Goal: Task Accomplishment & Management: Complete application form

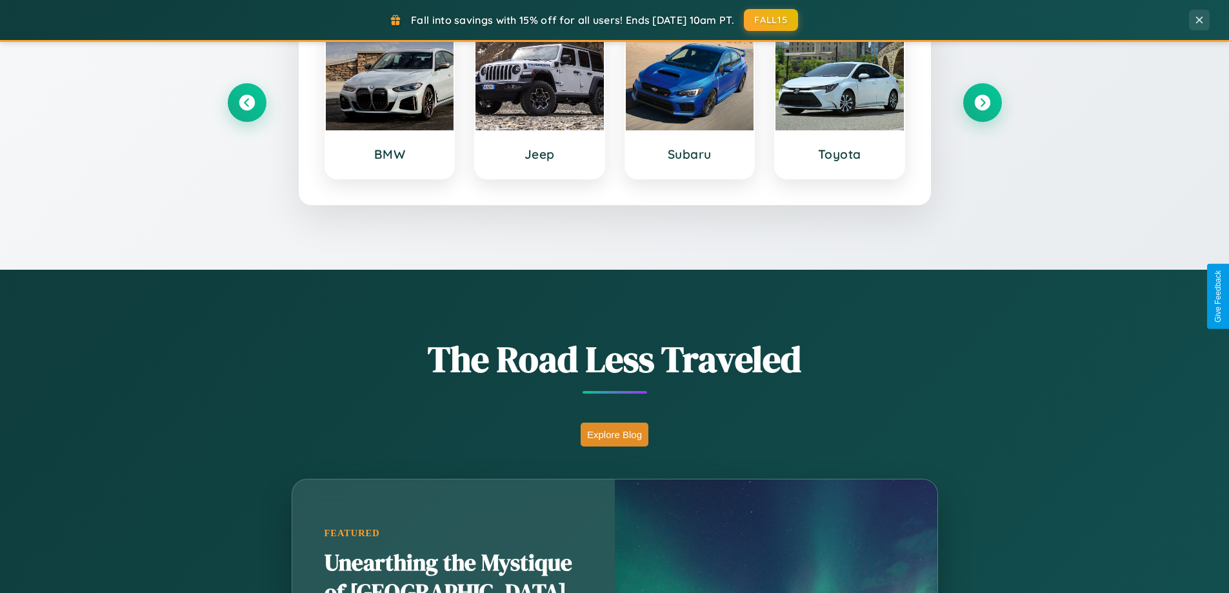
scroll to position [2483, 0]
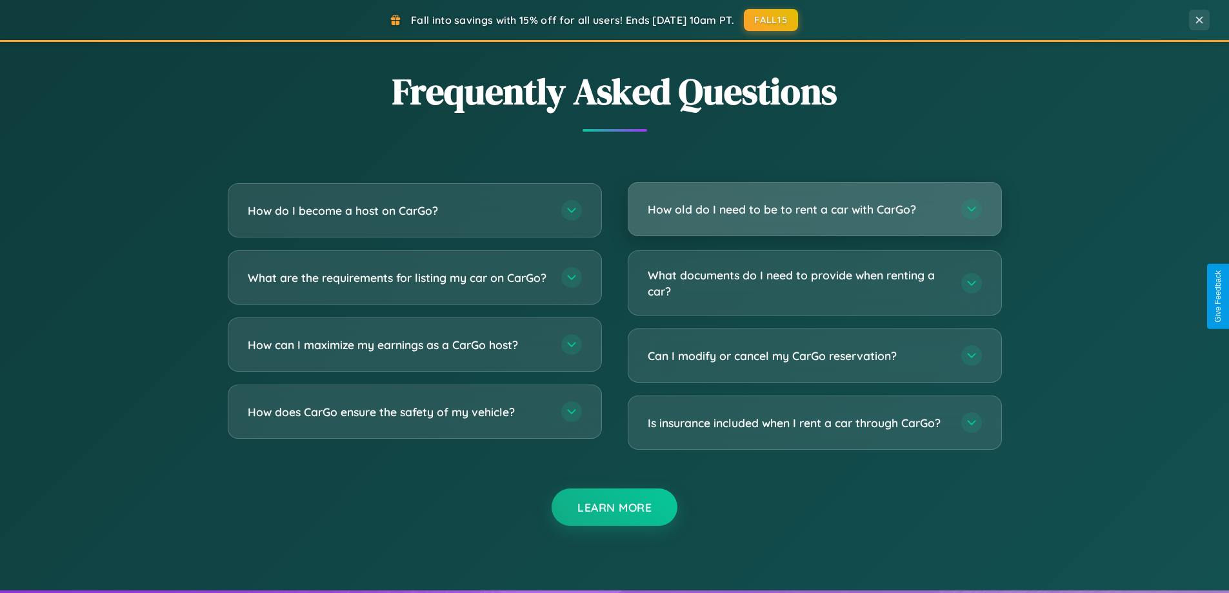
click at [814, 209] on h3 "How old do I need to be to rent a car with CarGo?" at bounding box center [798, 209] width 301 height 16
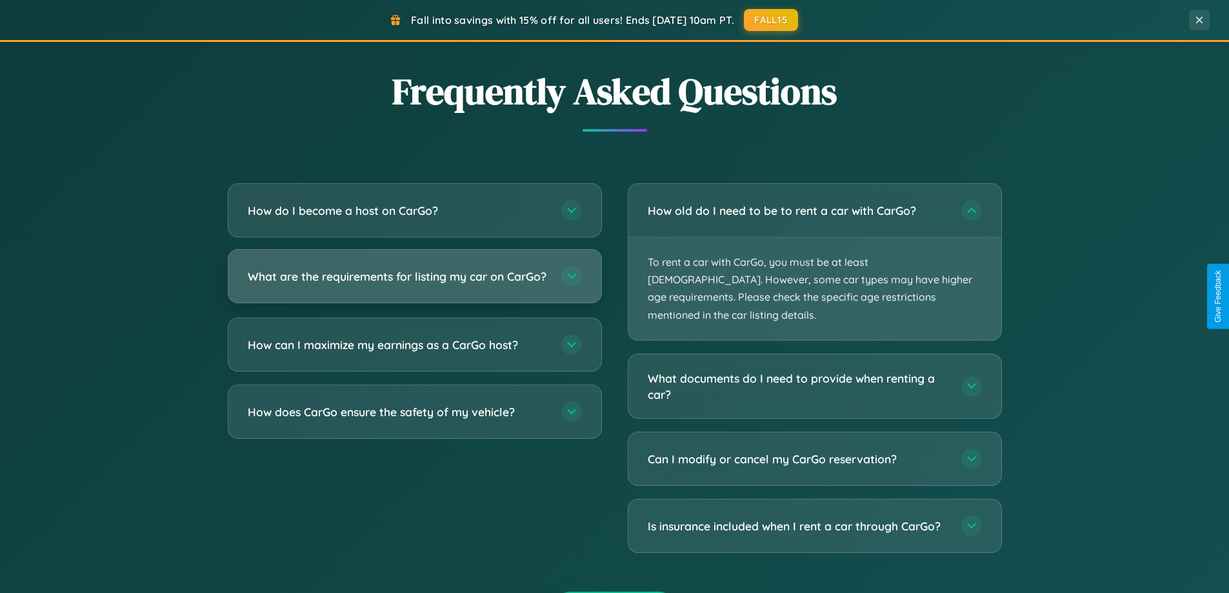
click at [414, 282] on h3 "What are the requirements for listing my car on CarGo?" at bounding box center [398, 276] width 301 height 16
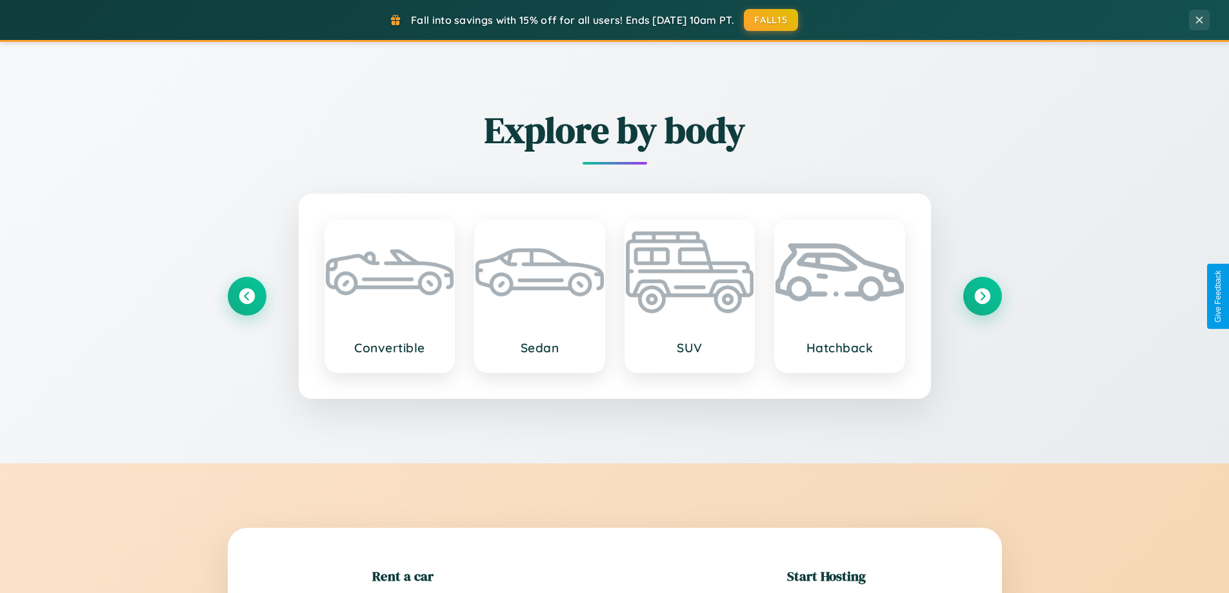
scroll to position [279, 0]
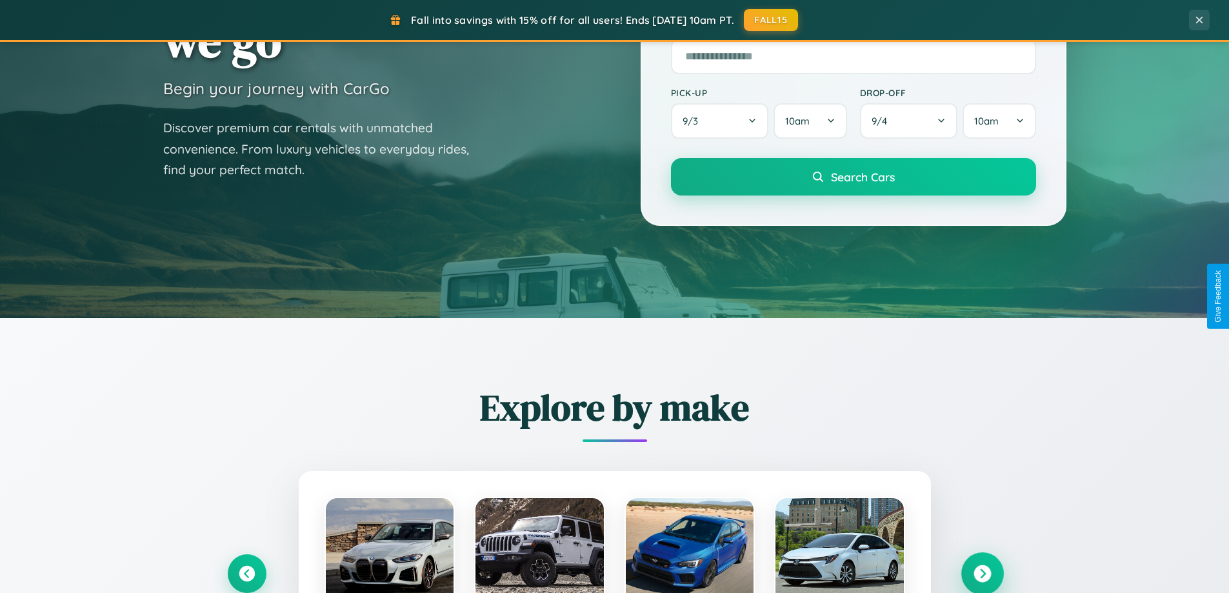
click at [982, 574] on icon at bounding box center [982, 573] width 17 height 17
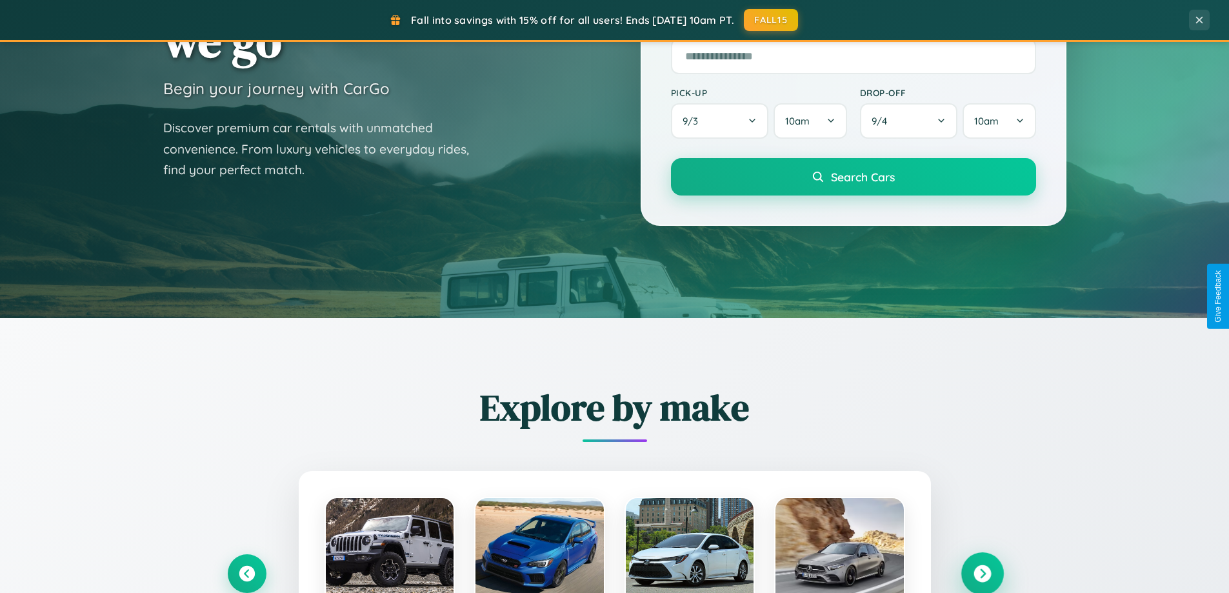
click at [982, 572] on icon at bounding box center [982, 573] width 17 height 17
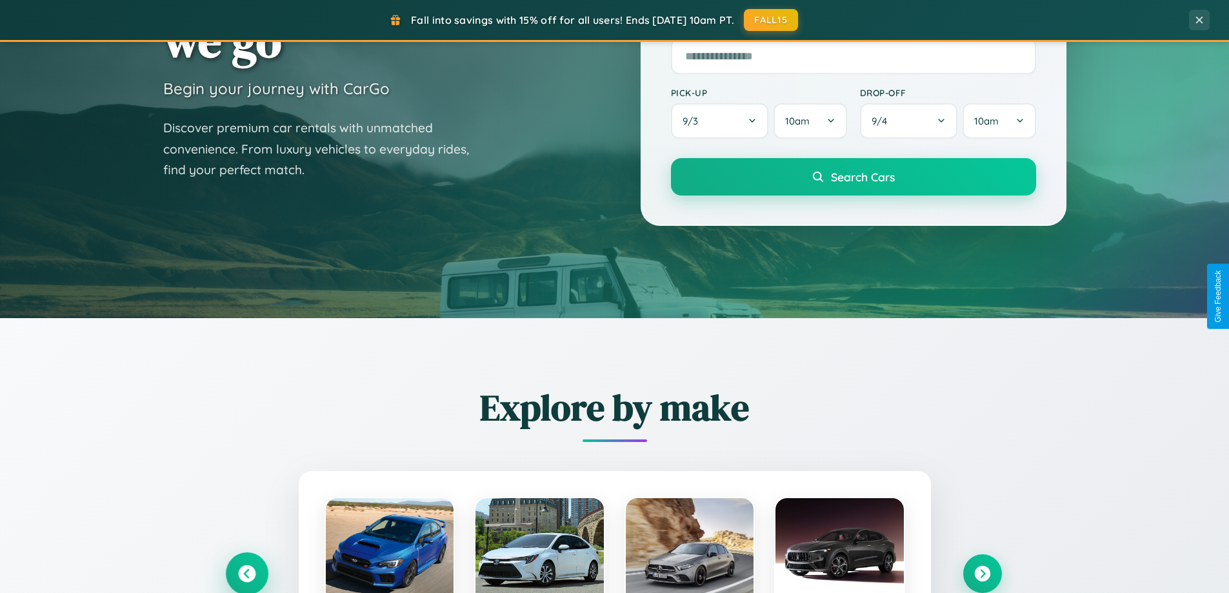
click at [246, 573] on icon at bounding box center [246, 573] width 17 height 17
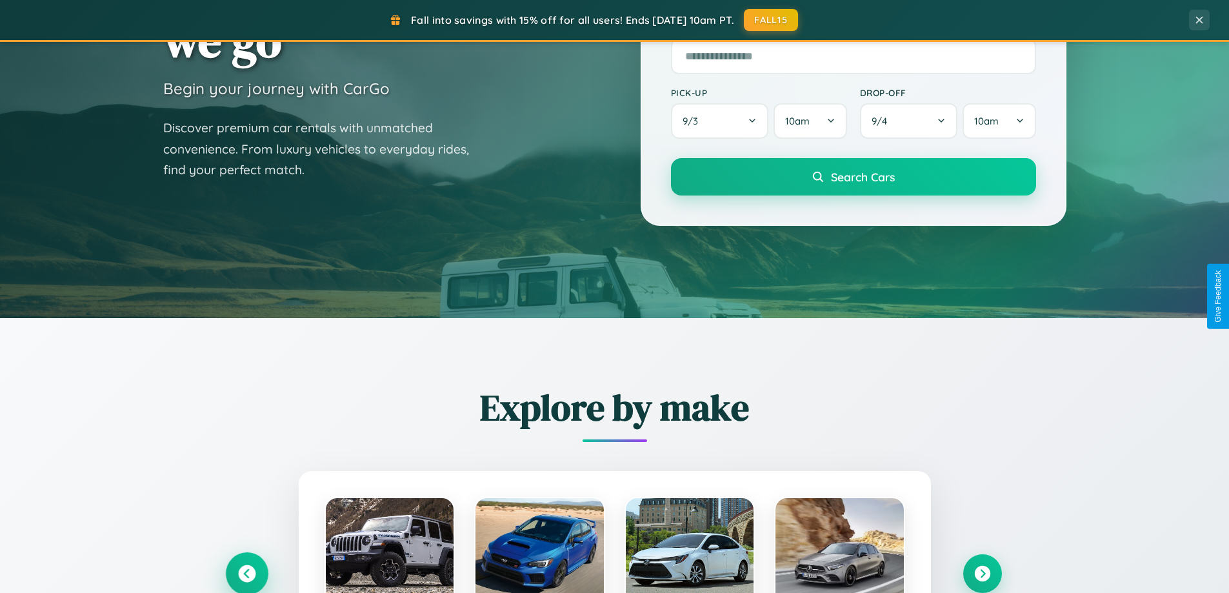
scroll to position [888, 0]
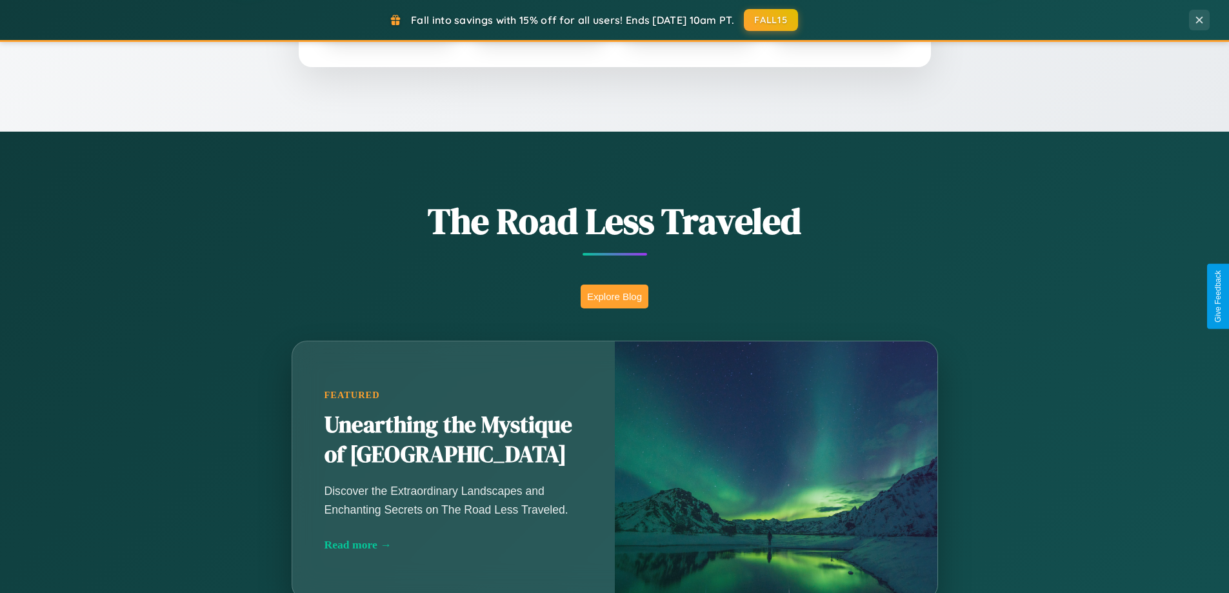
click at [614, 296] on button "Explore Blog" at bounding box center [615, 297] width 68 height 24
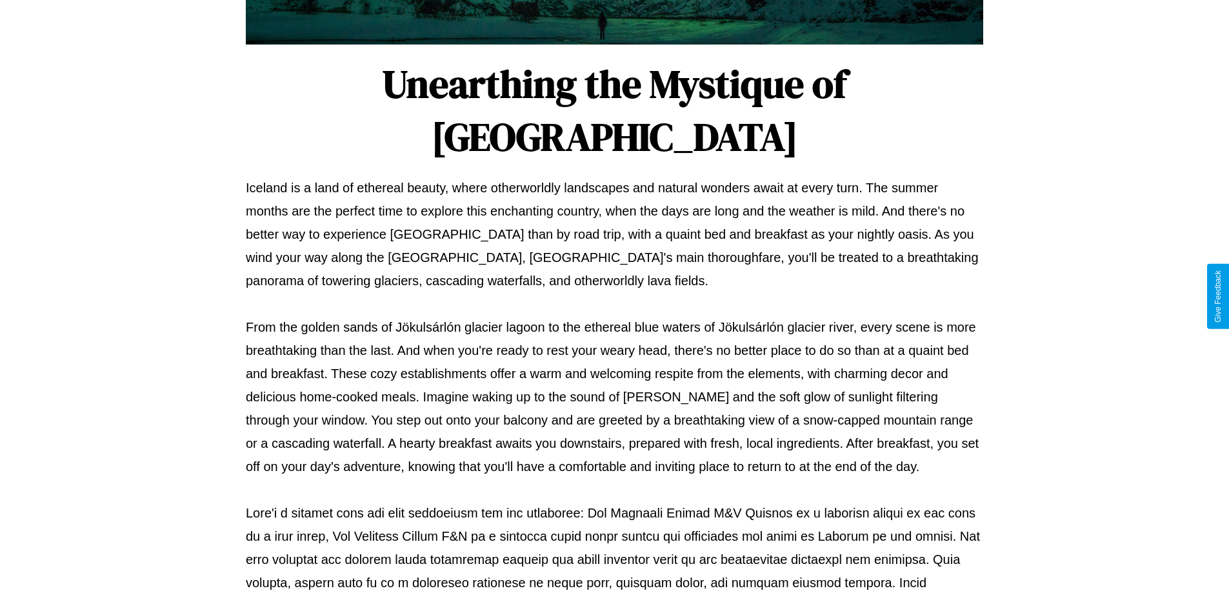
scroll to position [417, 0]
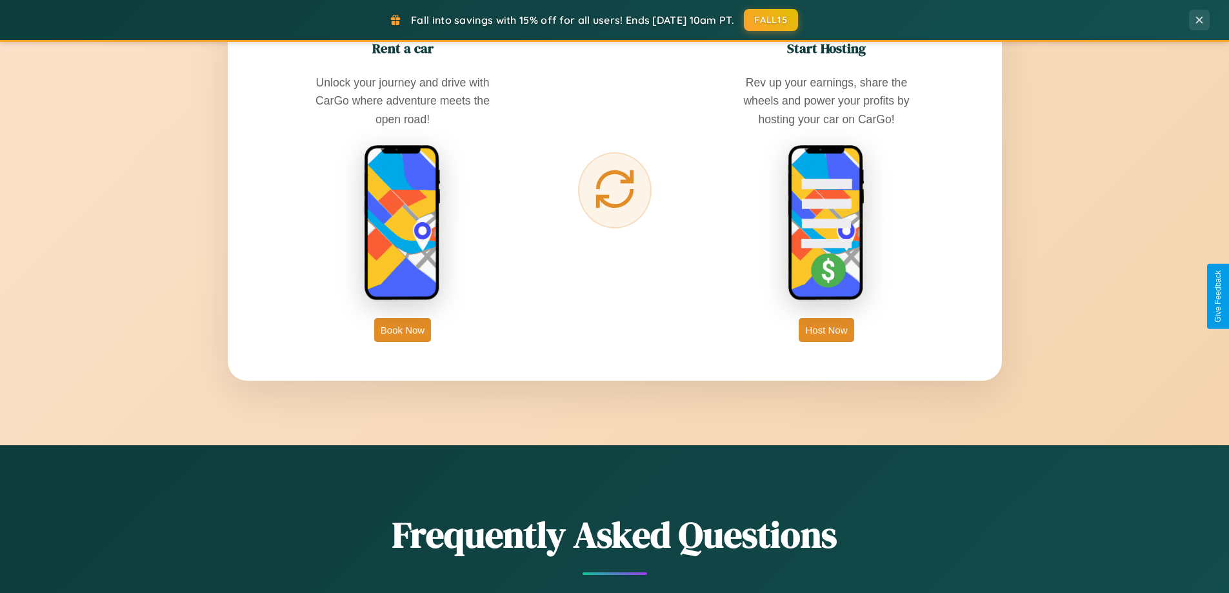
scroll to position [2073, 0]
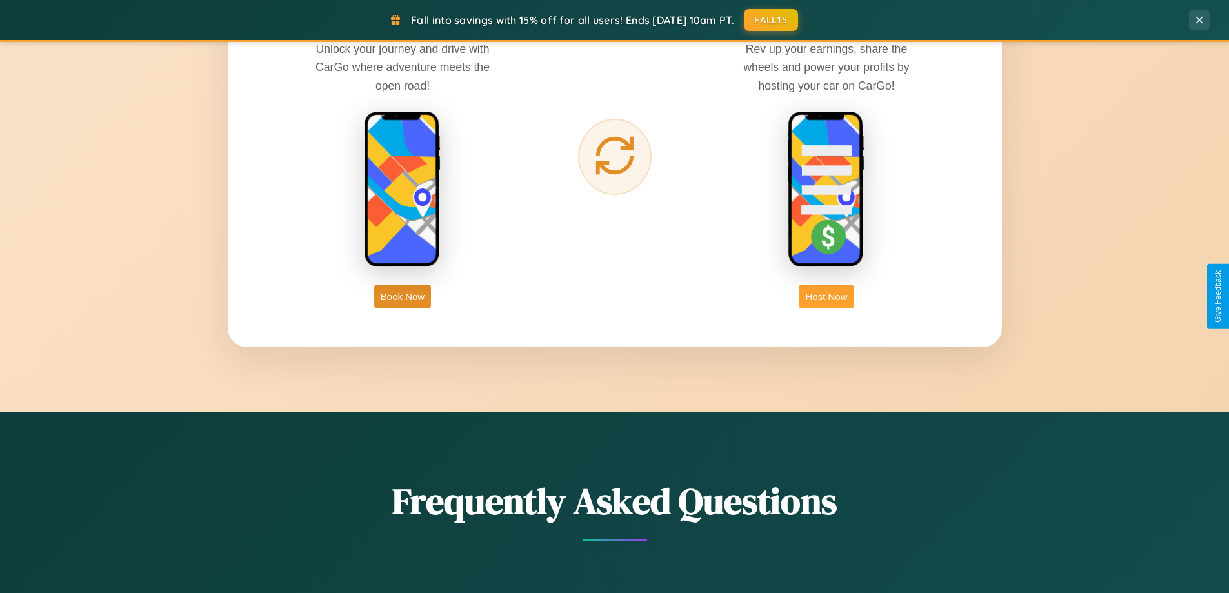
click at [827, 296] on button "Host Now" at bounding box center [826, 297] width 55 height 24
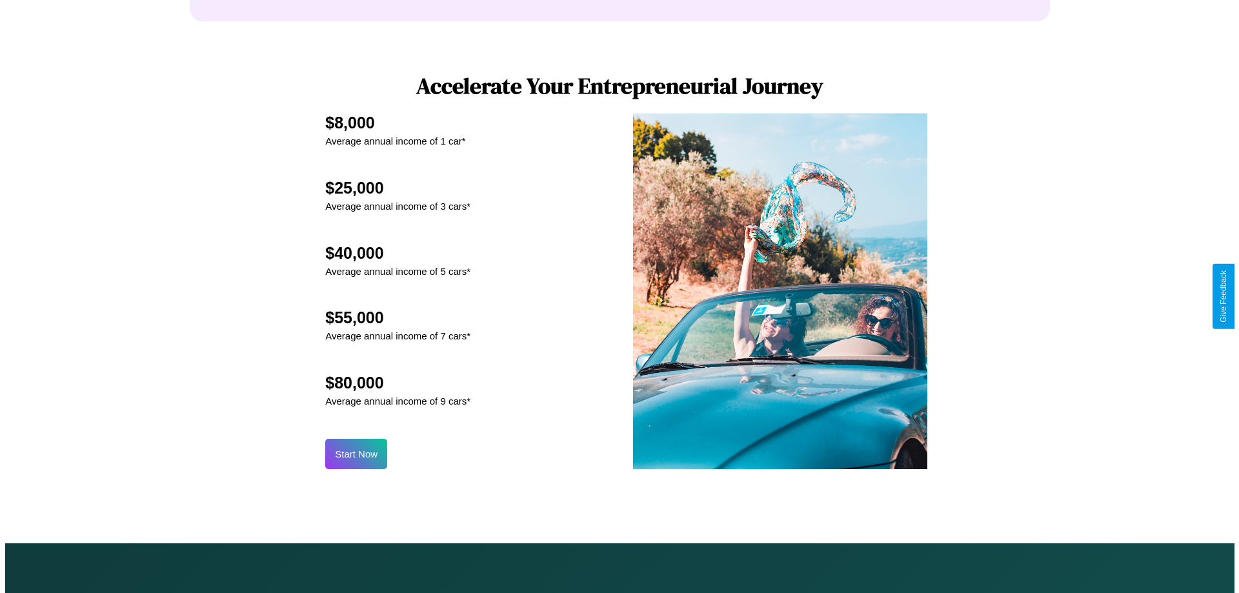
scroll to position [1345, 0]
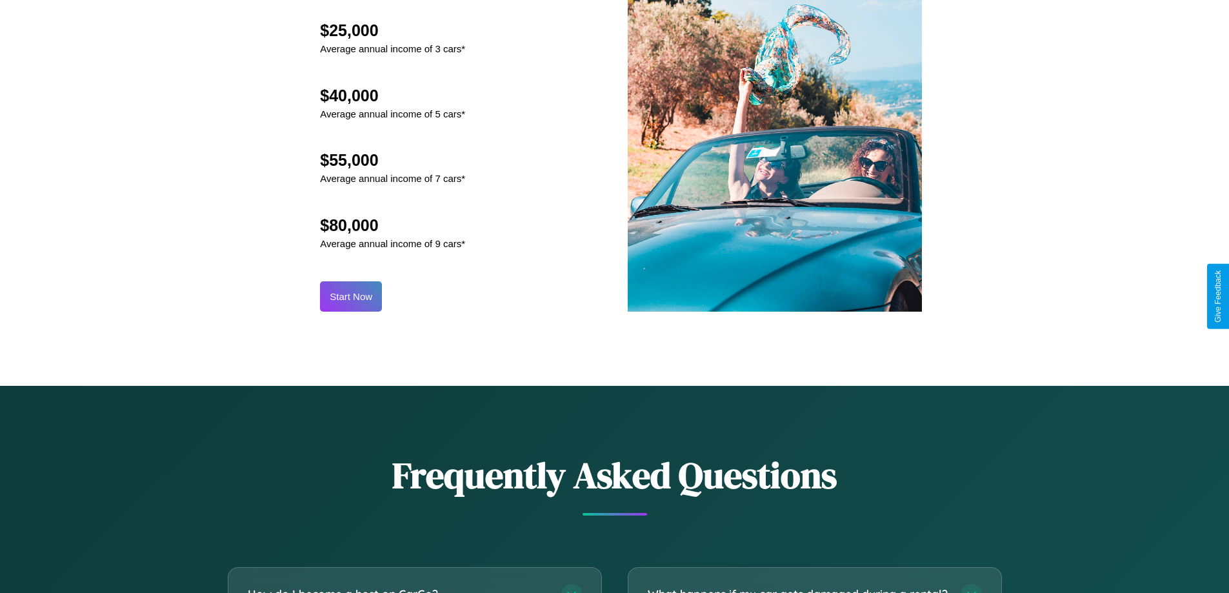
click at [351, 296] on button "Start Now" at bounding box center [351, 296] width 62 height 30
